Goal: Information Seeking & Learning: Learn about a topic

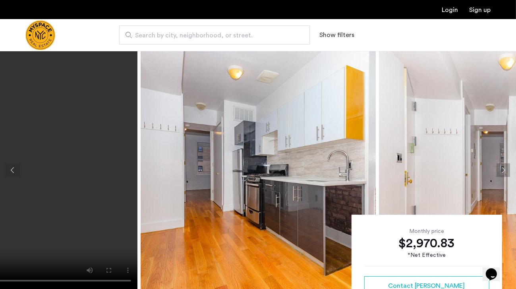
click at [502, 172] on button "Next apartment" at bounding box center [503, 170] width 14 height 14
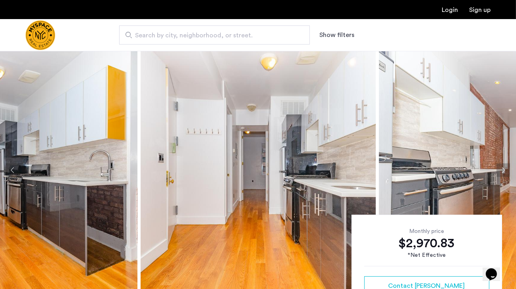
click at [502, 172] on button "Next apartment" at bounding box center [503, 170] width 14 height 14
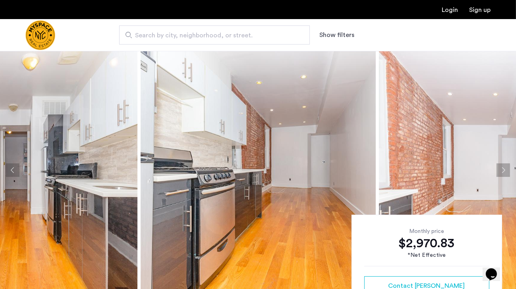
click at [502, 172] on button "Next apartment" at bounding box center [503, 170] width 14 height 14
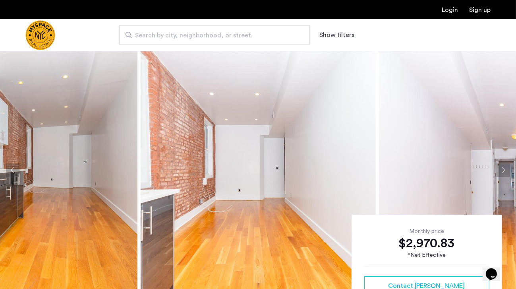
click at [502, 172] on button "Next apartment" at bounding box center [503, 170] width 14 height 14
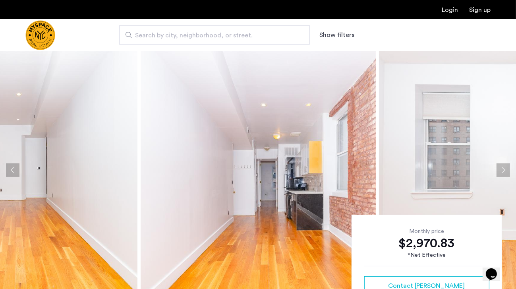
click at [502, 172] on button "Next apartment" at bounding box center [503, 170] width 14 height 14
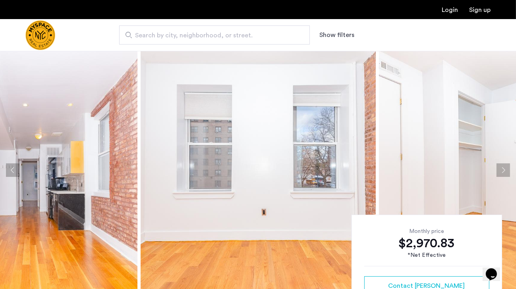
click at [502, 172] on button "Next apartment" at bounding box center [503, 170] width 14 height 14
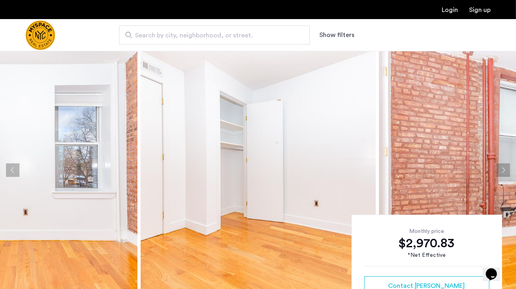
click at [502, 172] on button "Next apartment" at bounding box center [503, 170] width 14 height 14
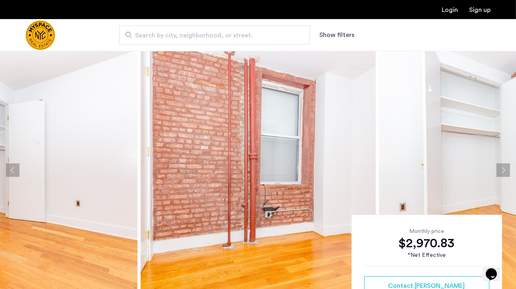
click at [502, 172] on button "Next apartment" at bounding box center [503, 170] width 14 height 14
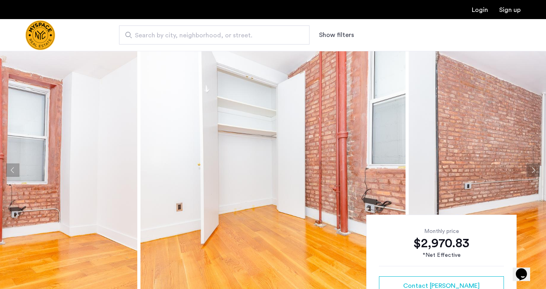
click at [515, 168] on button "Next apartment" at bounding box center [534, 170] width 14 height 14
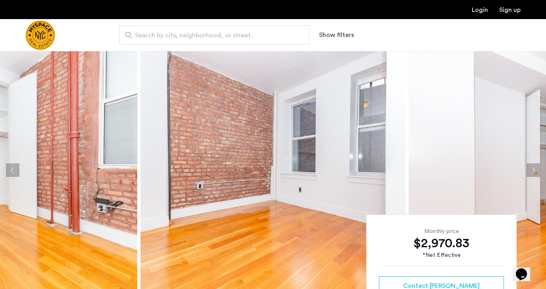
click at [515, 168] on button "Next apartment" at bounding box center [534, 170] width 14 height 14
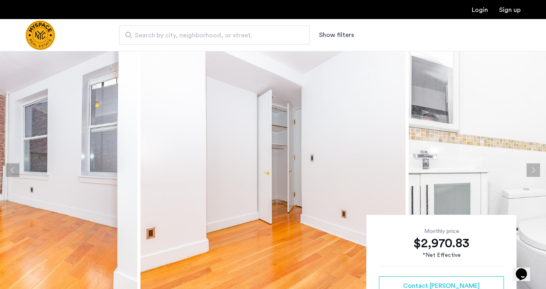
click at [515, 168] on button "Next apartment" at bounding box center [534, 170] width 14 height 14
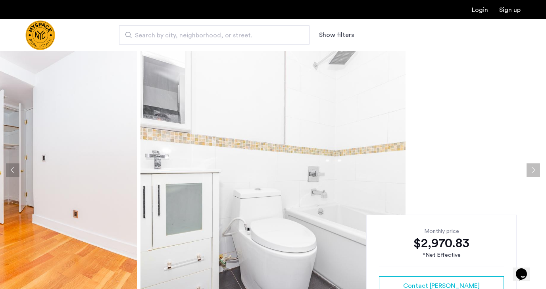
click at [515, 168] on button "Next apartment" at bounding box center [534, 170] width 14 height 14
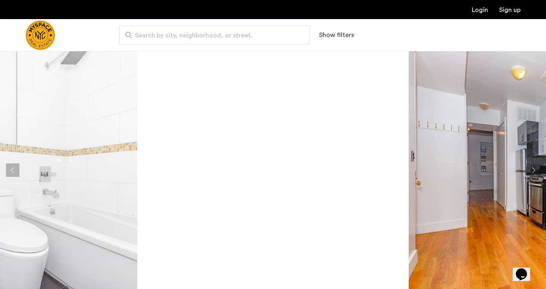
click at [515, 168] on button "Next apartment" at bounding box center [534, 170] width 14 height 14
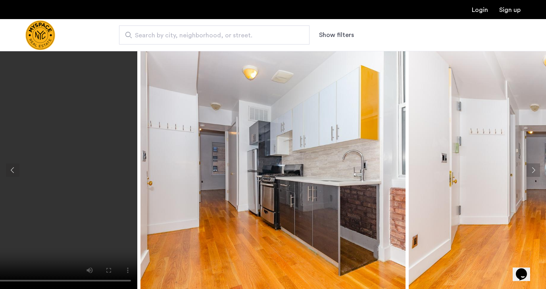
click at [515, 168] on button "Next apartment" at bounding box center [534, 170] width 14 height 14
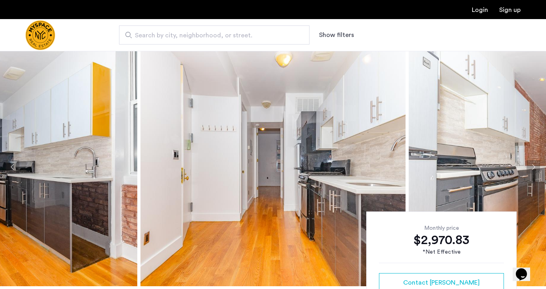
scroll to position [252, 0]
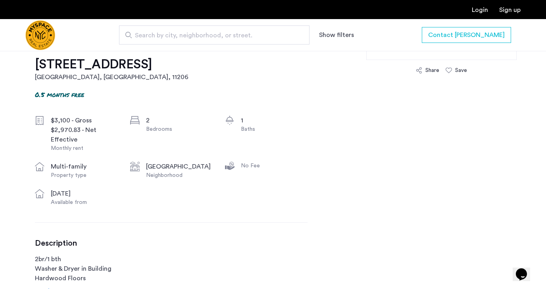
click at [96, 63] on h1 "[STREET_ADDRESS]" at bounding box center [112, 64] width 154 height 16
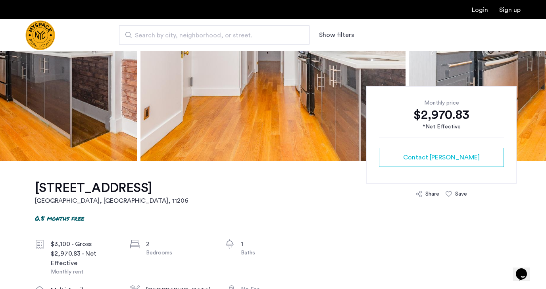
scroll to position [71, 0]
